Goal: Navigation & Orientation: Find specific page/section

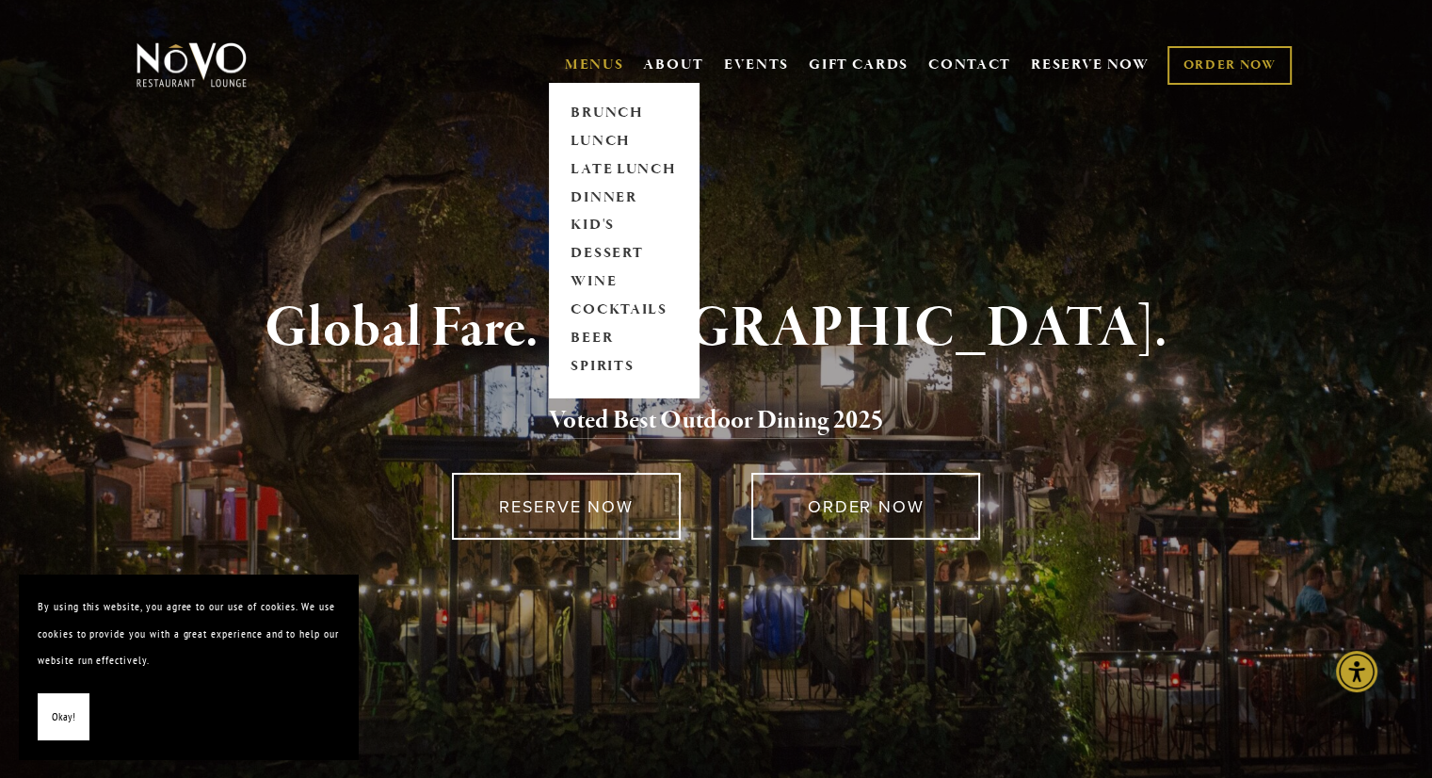
click at [595, 58] on link "MENUS" at bounding box center [594, 65] width 59 height 19
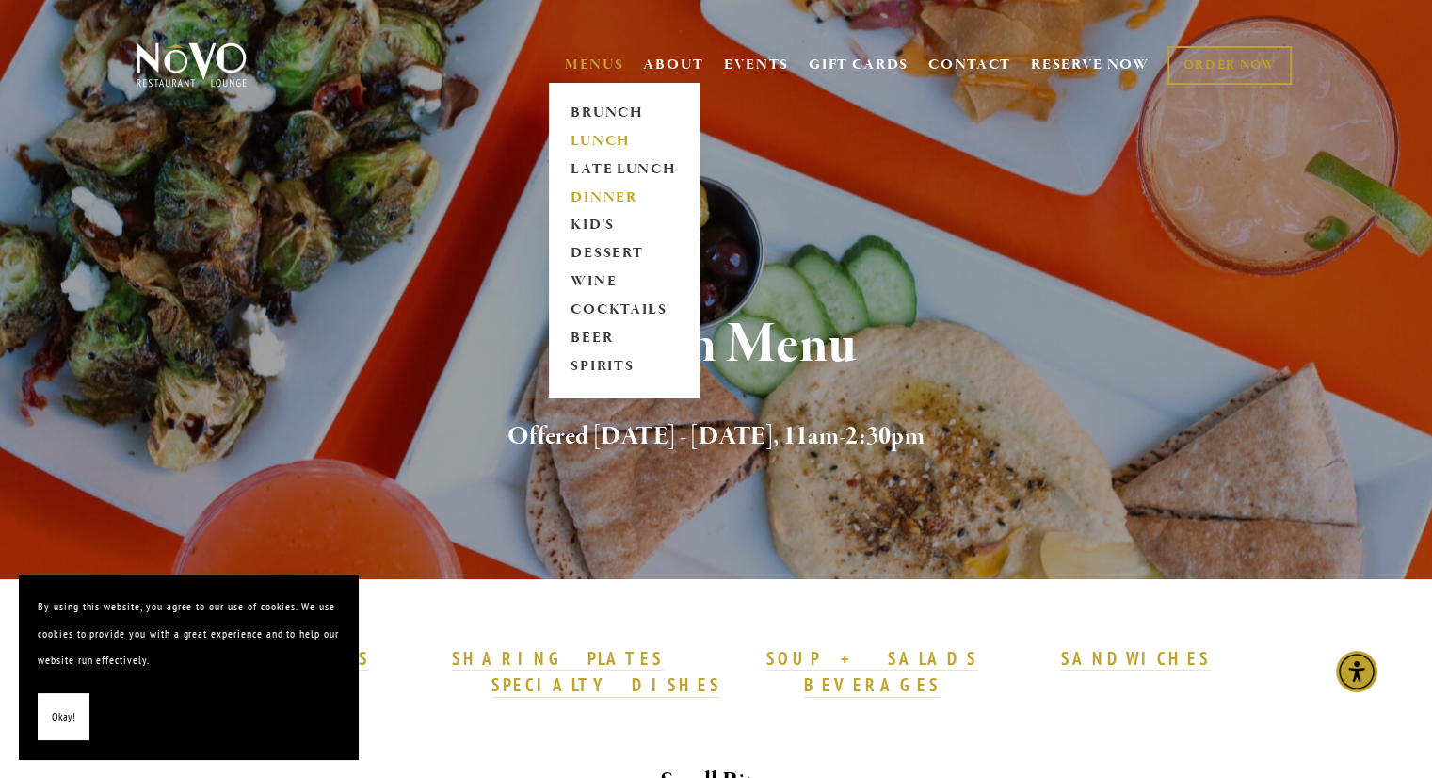
click at [618, 197] on link "DINNER" at bounding box center [624, 198] width 118 height 28
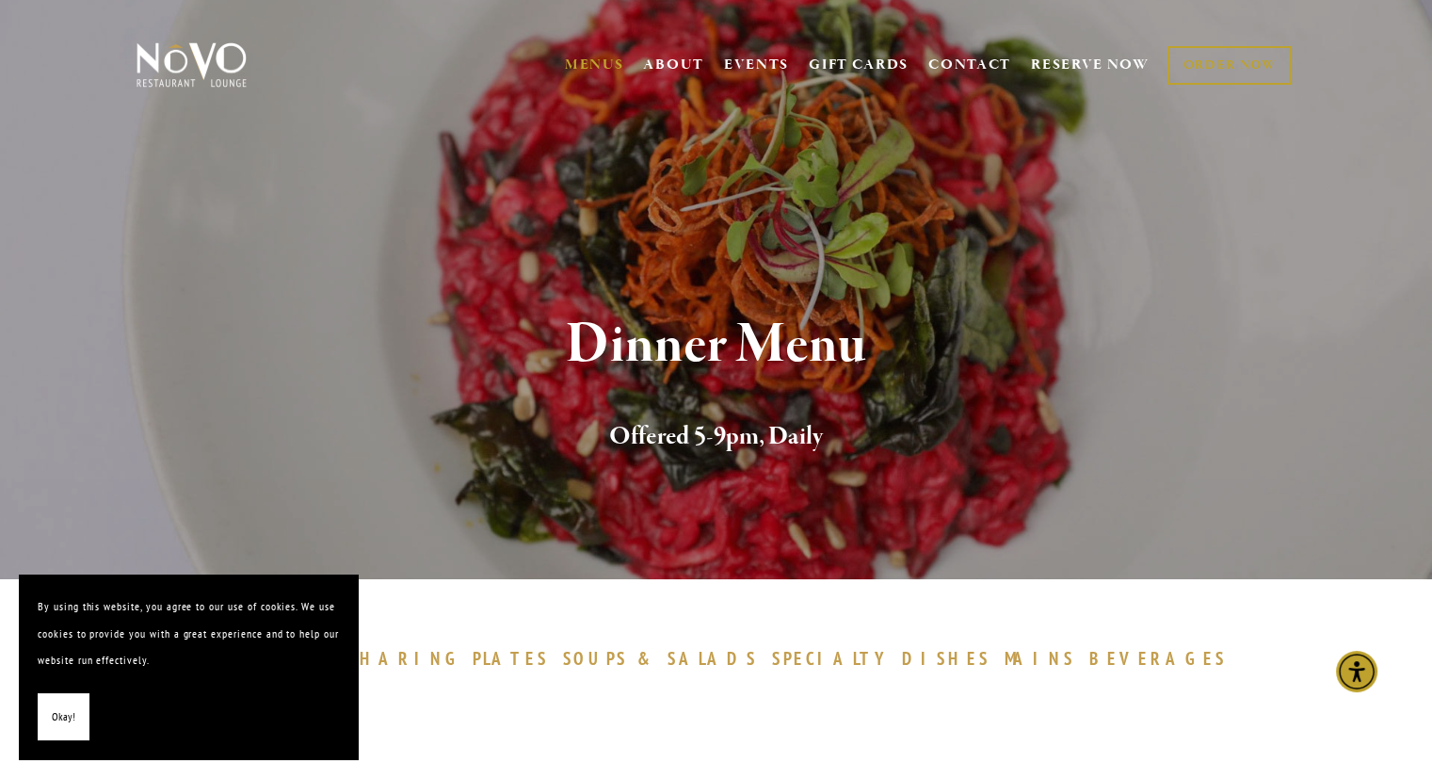
click at [56, 725] on span "Okay!" at bounding box center [64, 716] width 24 height 27
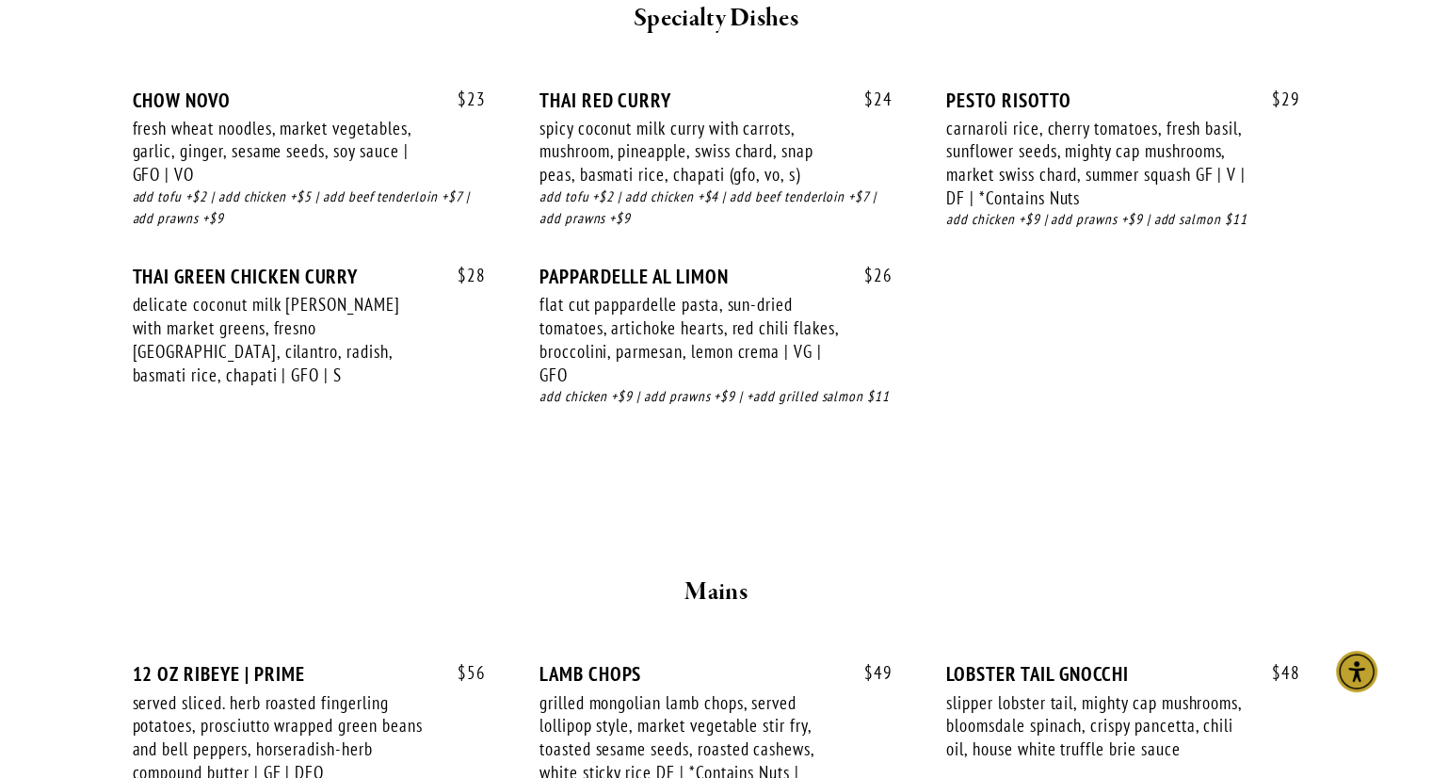
scroll to position [2531, 0]
